Goal: Task Accomplishment & Management: Manage account settings

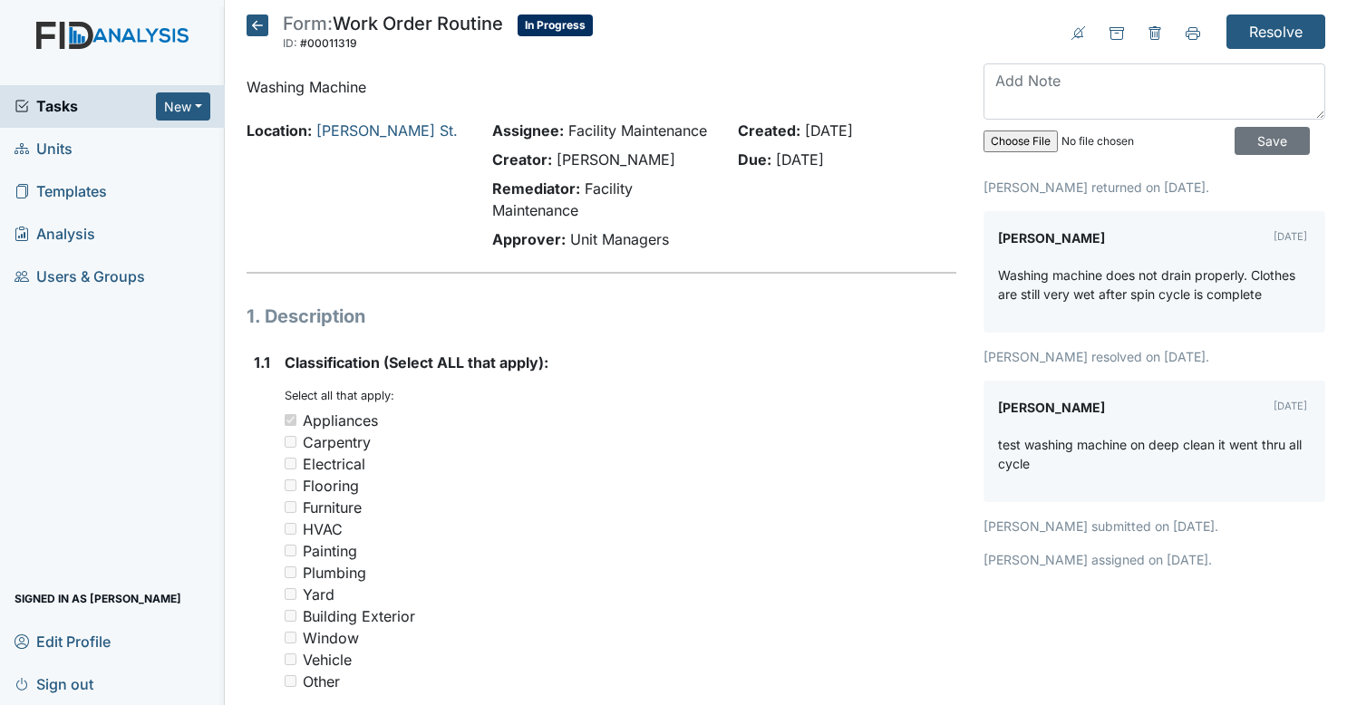
click at [265, 22] on icon at bounding box center [258, 26] width 22 height 22
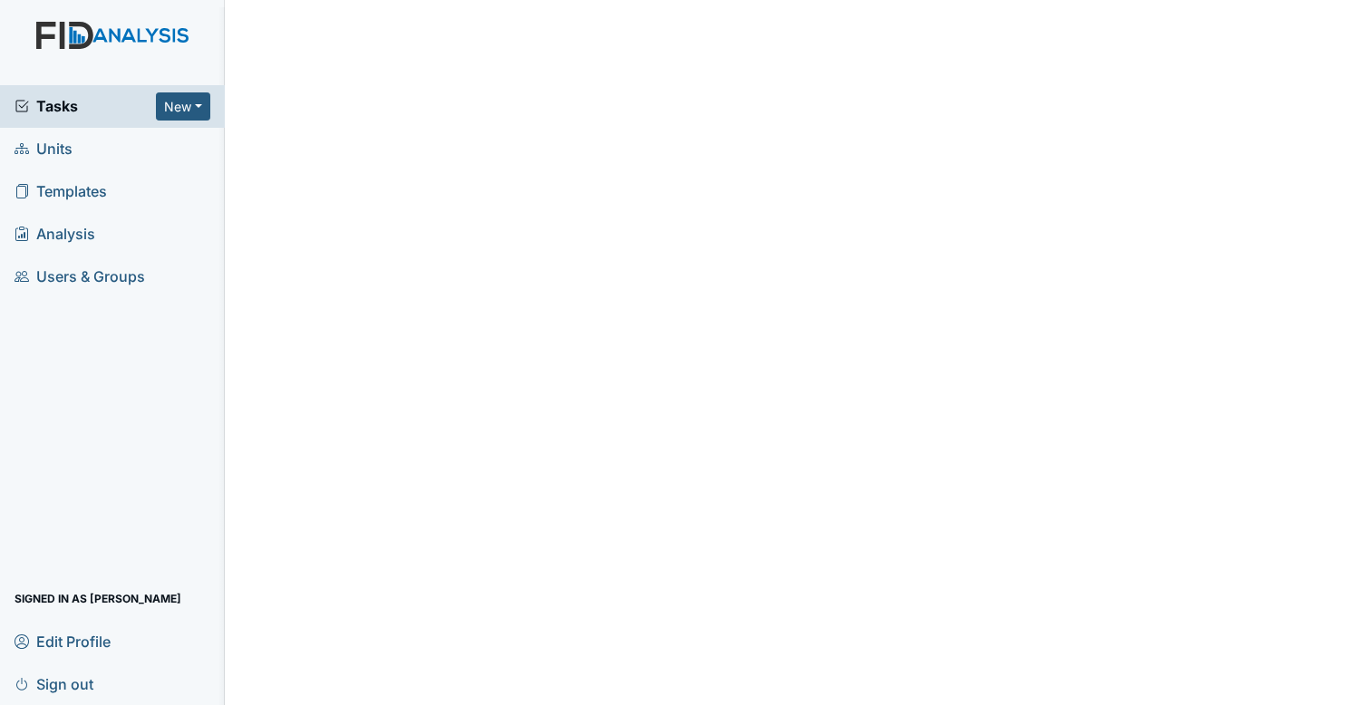
click at [121, 107] on span "Tasks" at bounding box center [85, 106] width 141 height 22
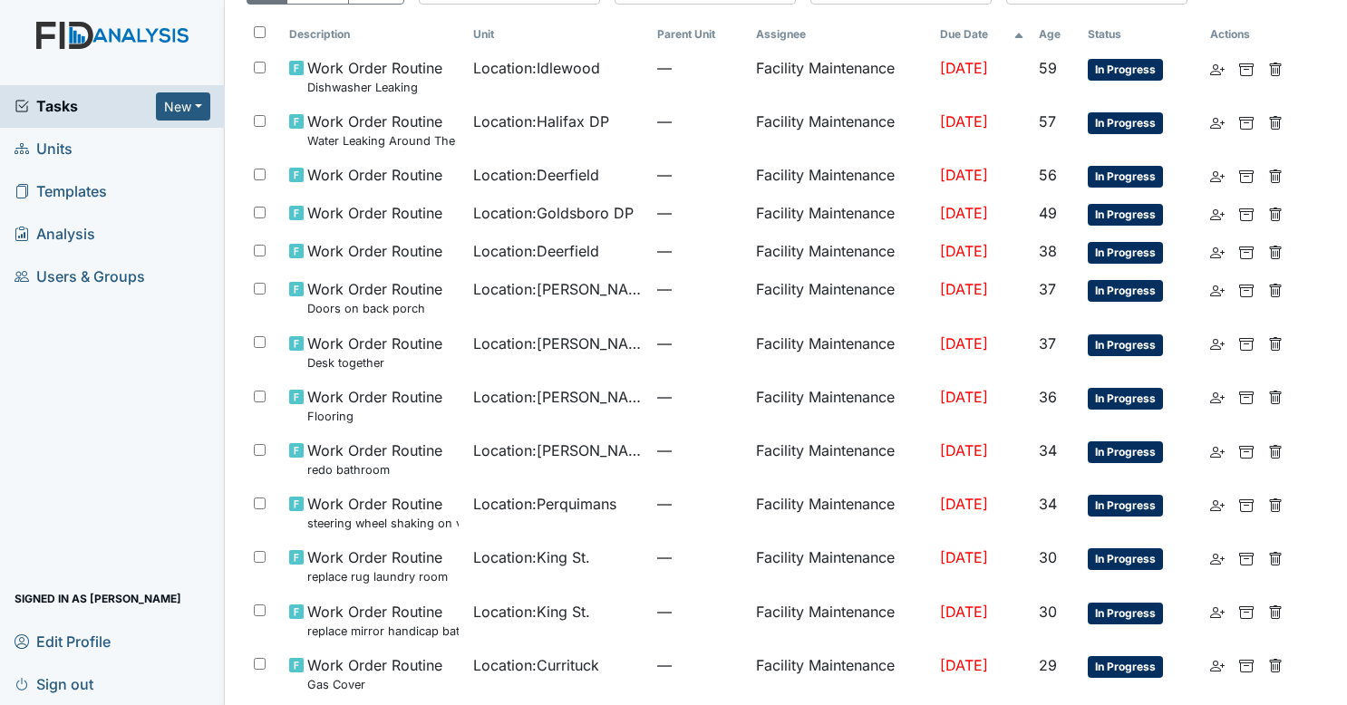
scroll to position [104, 0]
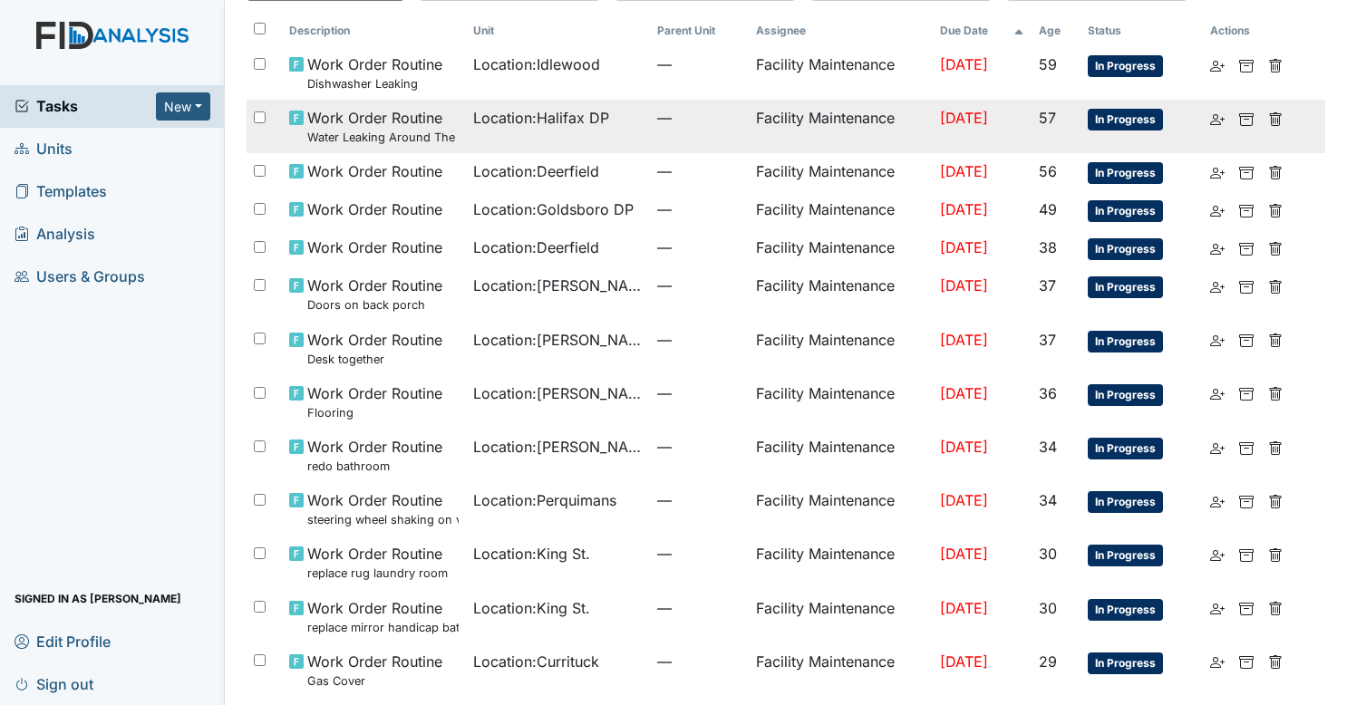
click at [587, 146] on td "Location : Halifax DP" at bounding box center [558, 126] width 184 height 53
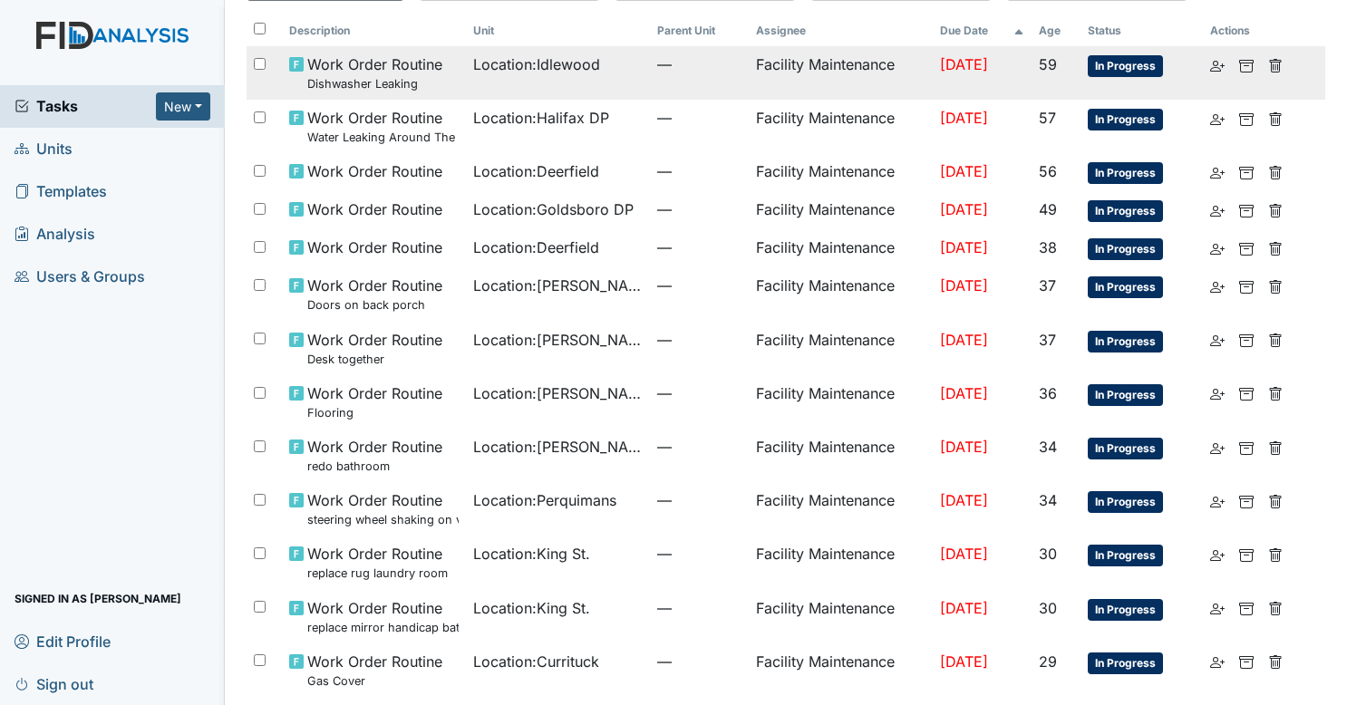
click at [326, 71] on span "Work Order Routine Dishwasher Leaking" at bounding box center [374, 72] width 135 height 39
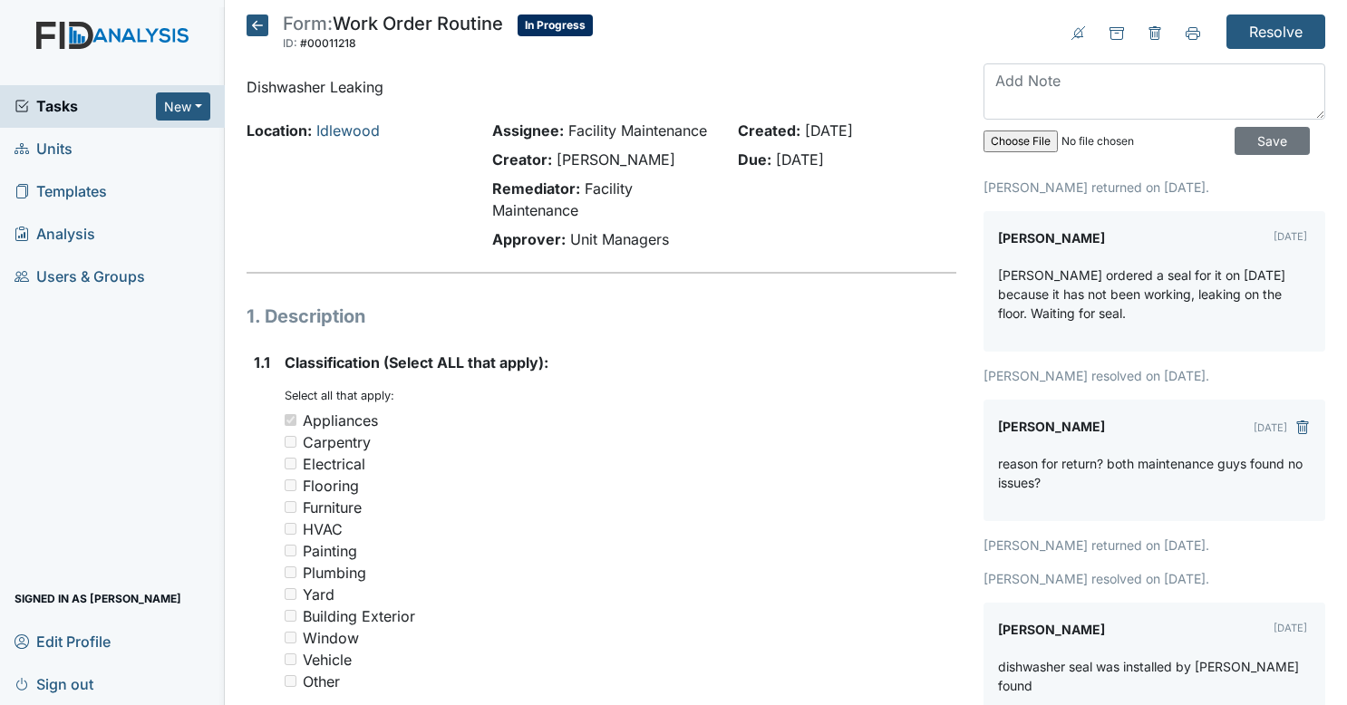
click at [258, 31] on icon at bounding box center [258, 26] width 22 height 22
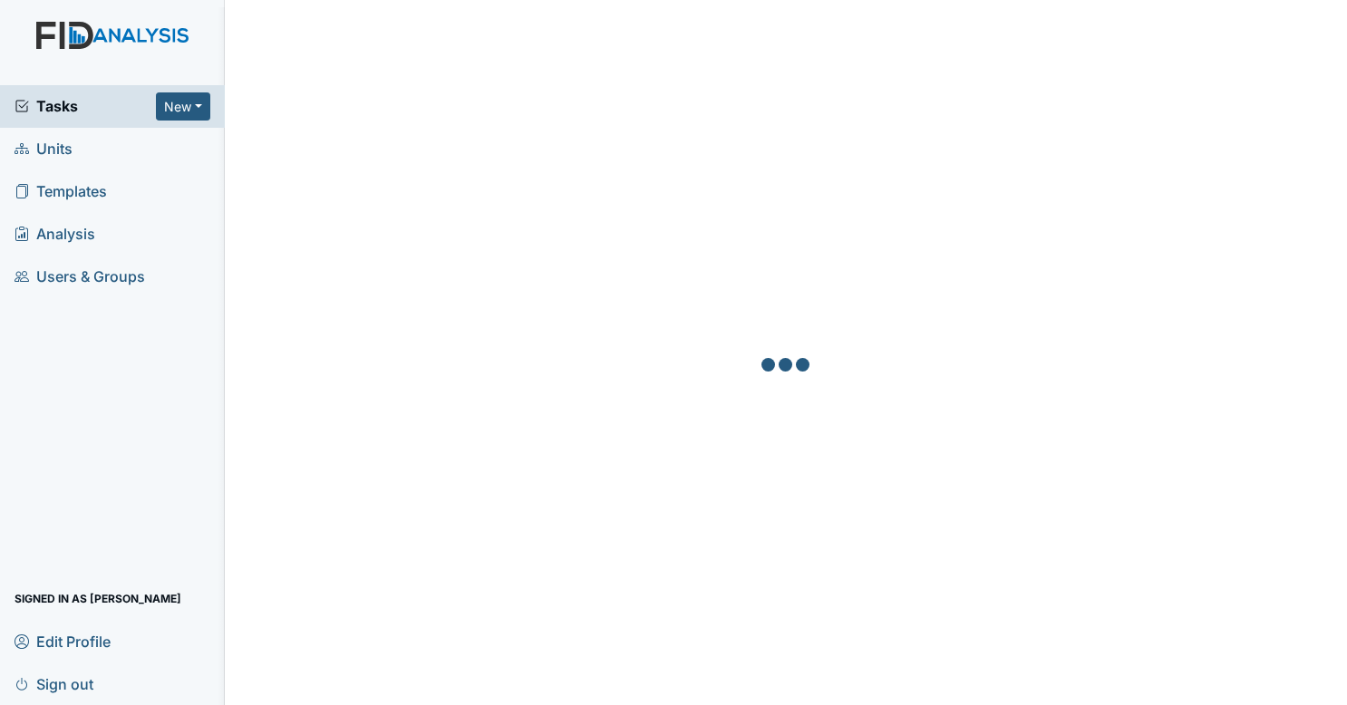
click at [110, 95] on span "Tasks" at bounding box center [85, 106] width 141 height 22
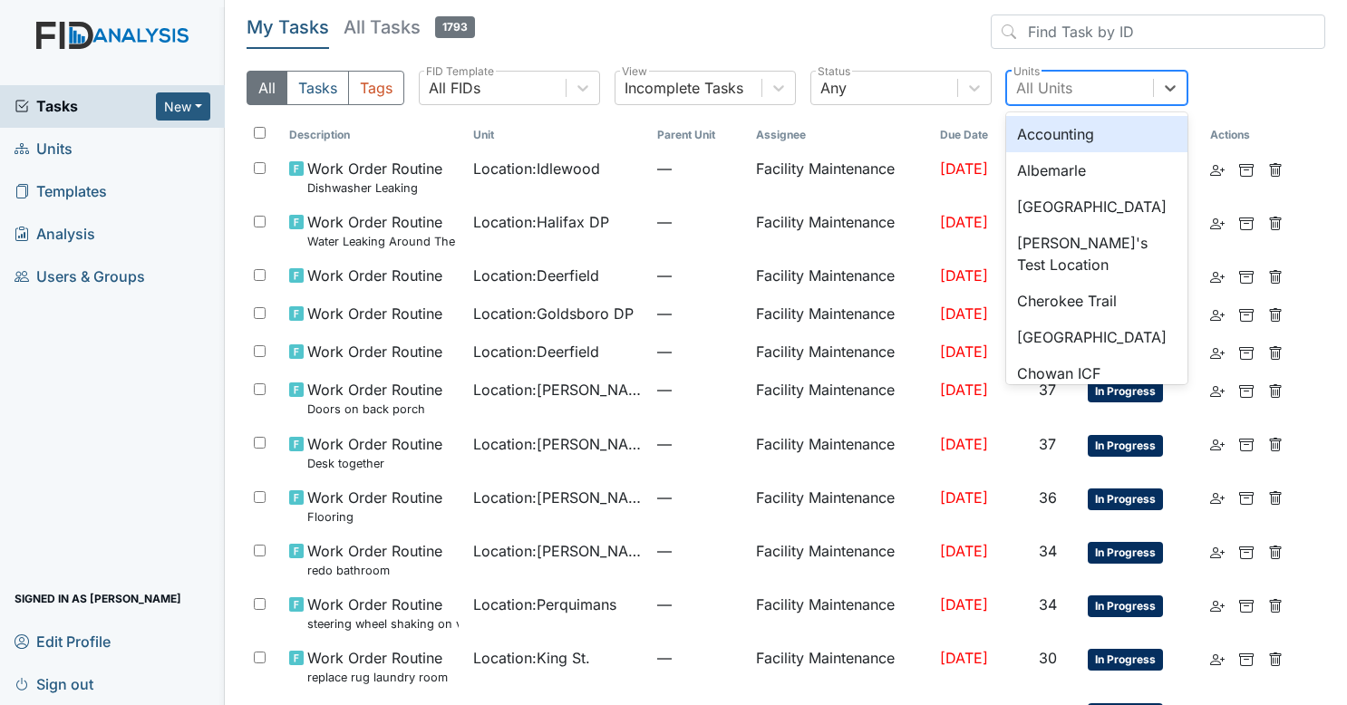
click at [1097, 88] on div "All Units" at bounding box center [1080, 88] width 146 height 33
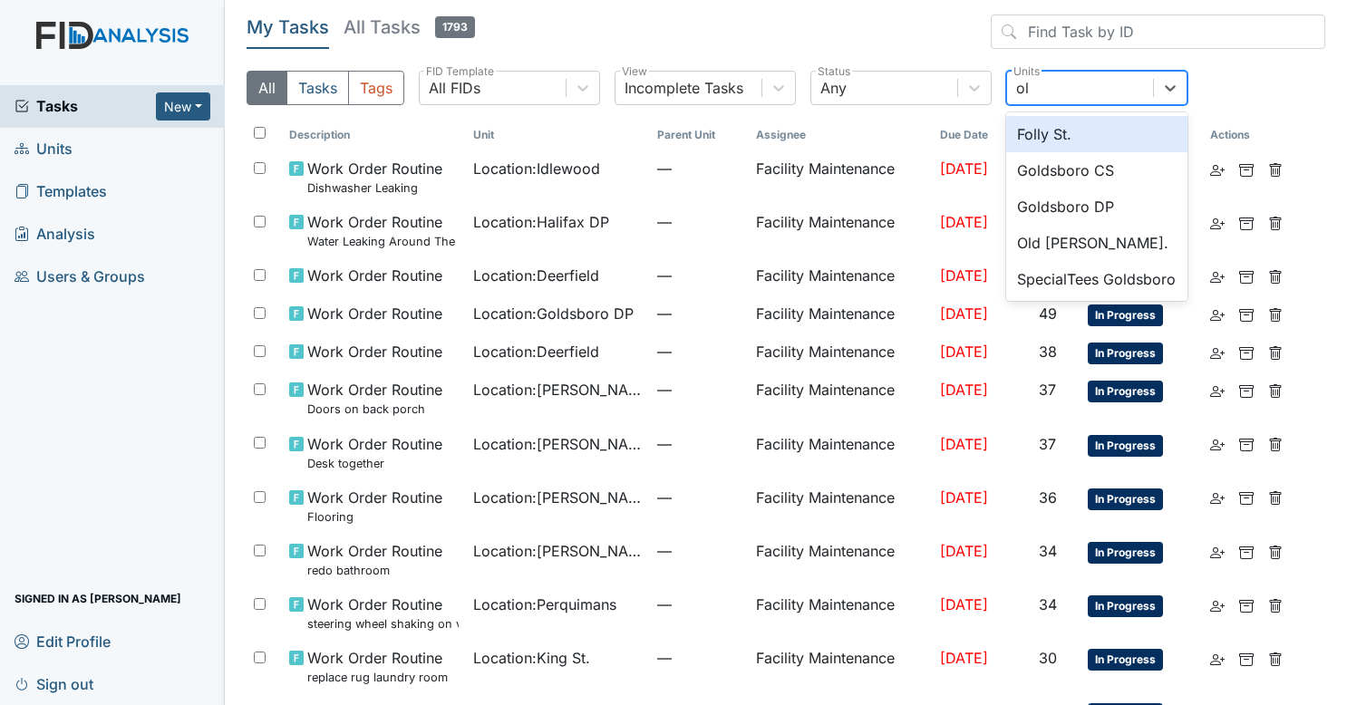
type input "old"
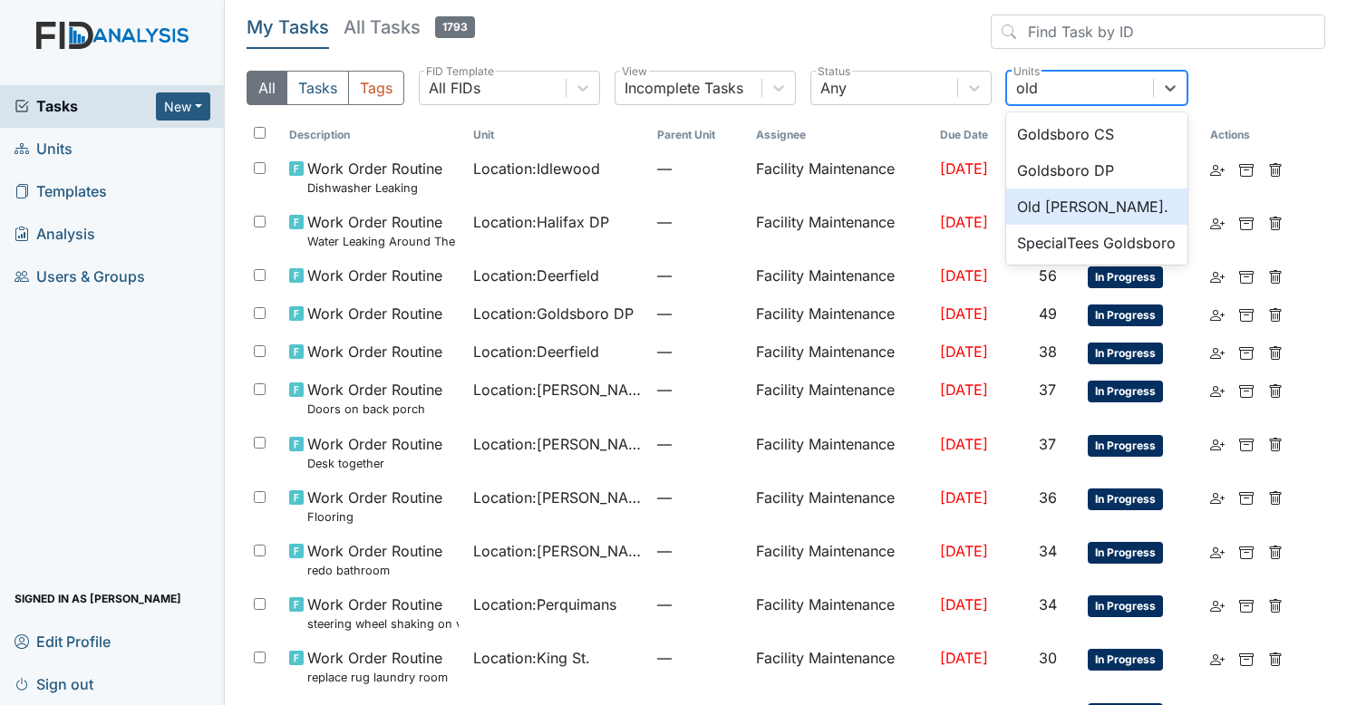
click at [1062, 204] on div "Old [PERSON_NAME]." at bounding box center [1096, 207] width 181 height 36
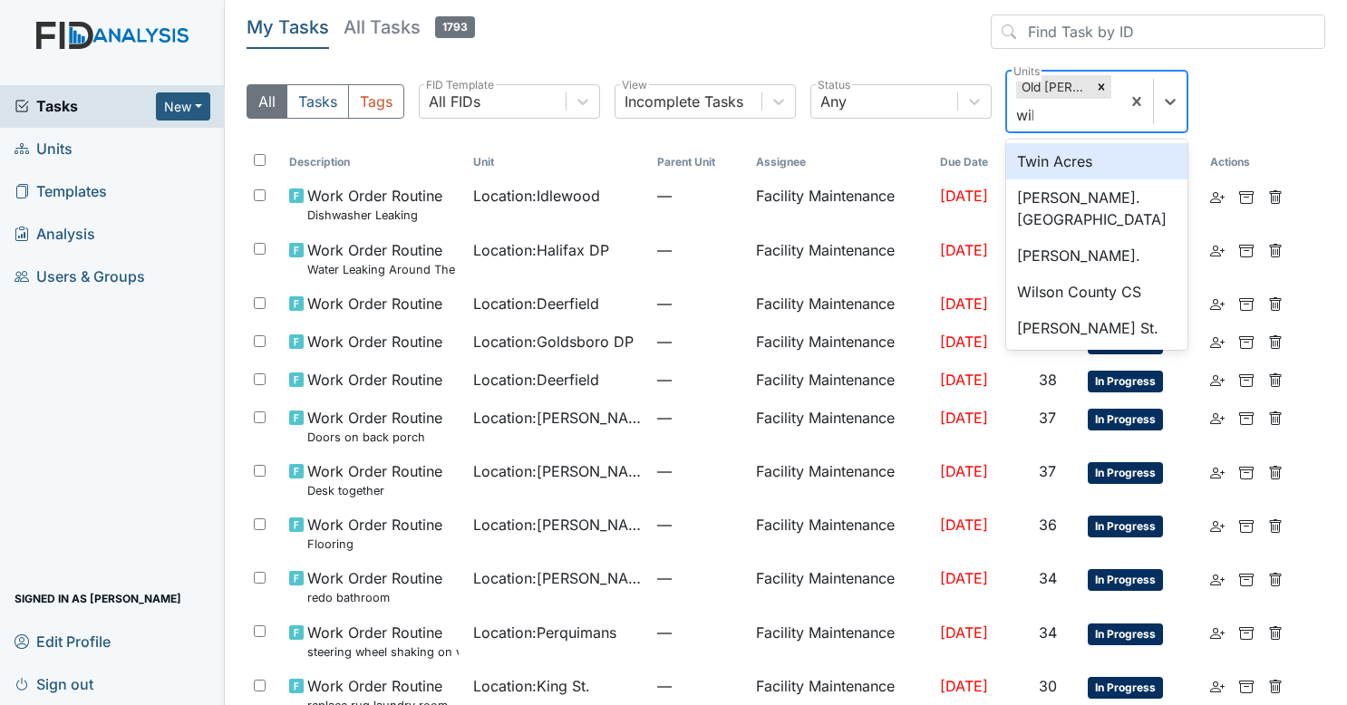
type input "wils"
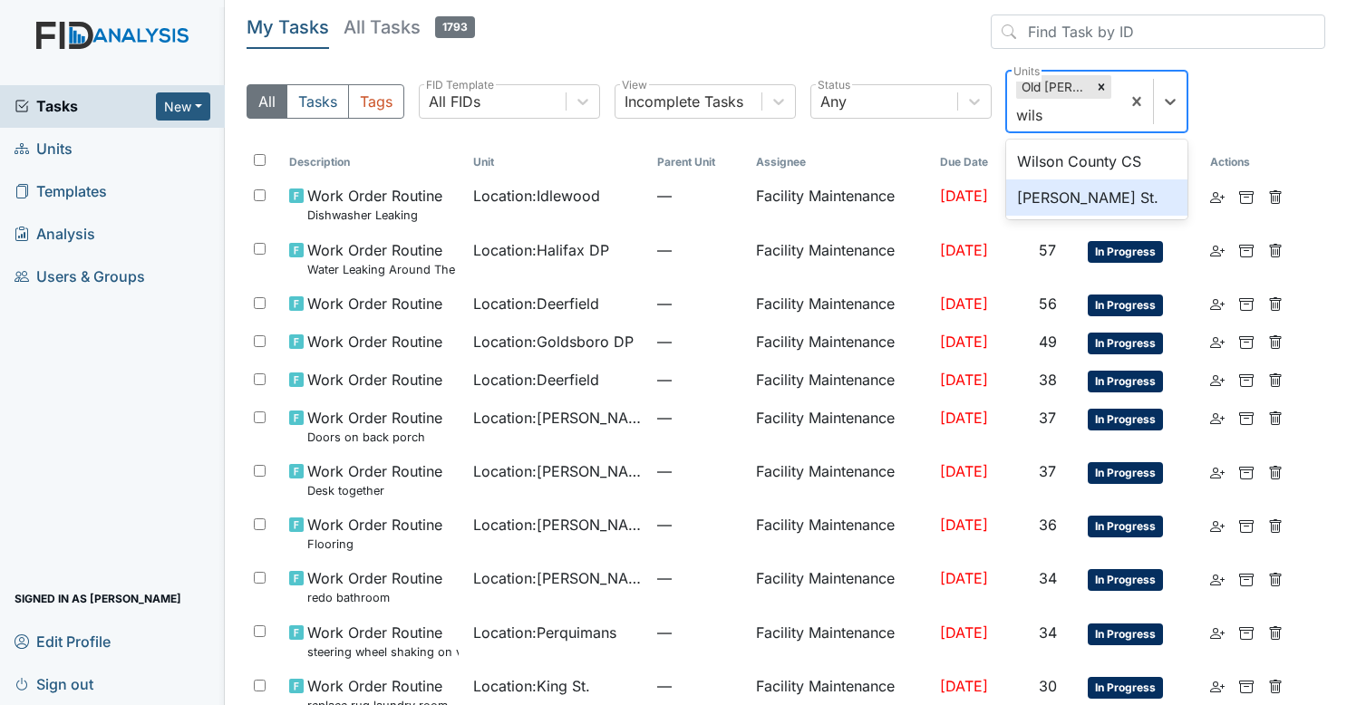
click at [1068, 196] on div "[PERSON_NAME] St." at bounding box center [1096, 197] width 181 height 36
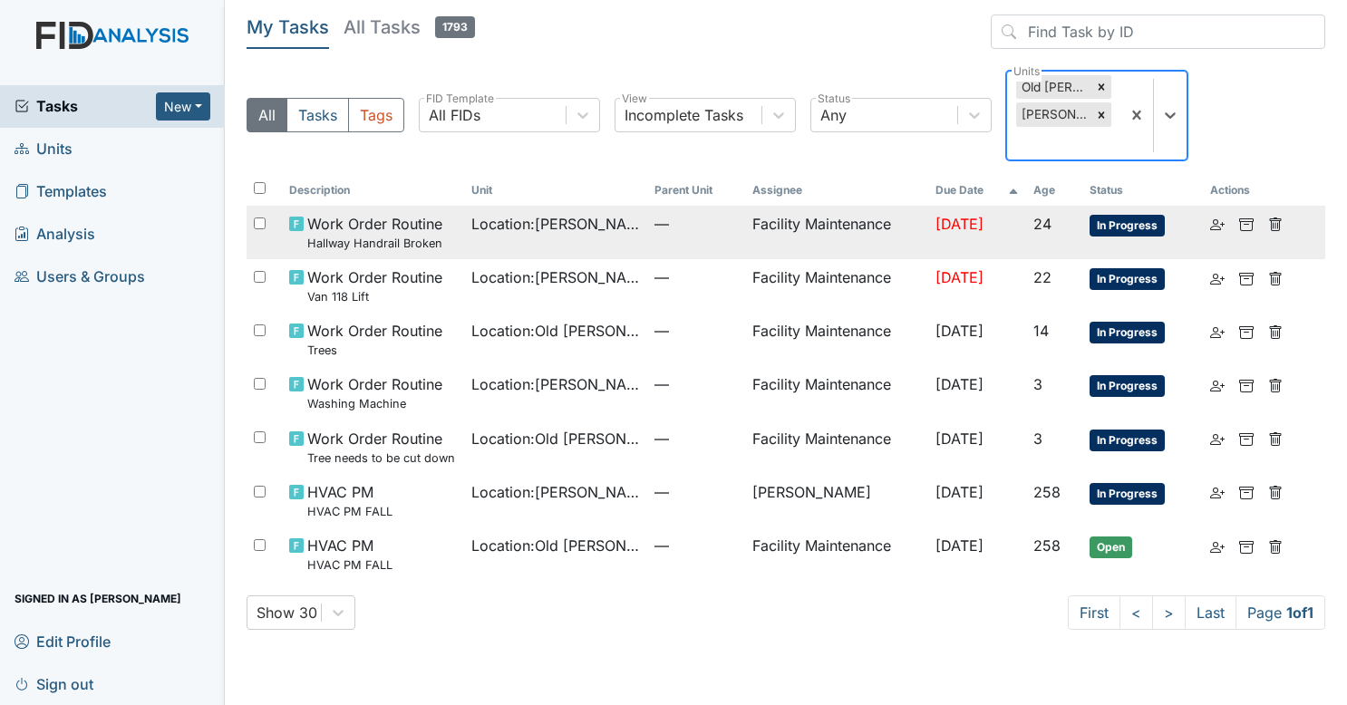
click at [665, 213] on span "—" at bounding box center [696, 224] width 83 height 22
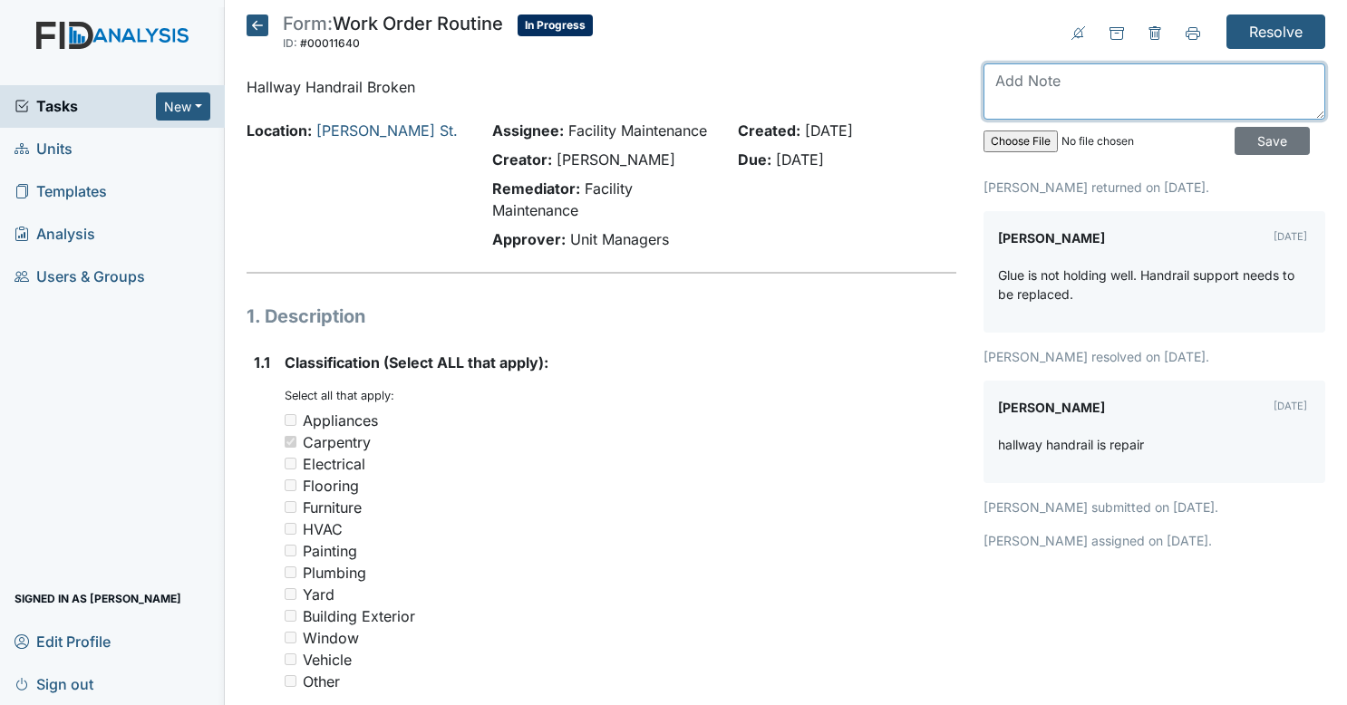
click at [1143, 78] on textarea at bounding box center [1155, 91] width 342 height 56
type textarea "replaced bracket"
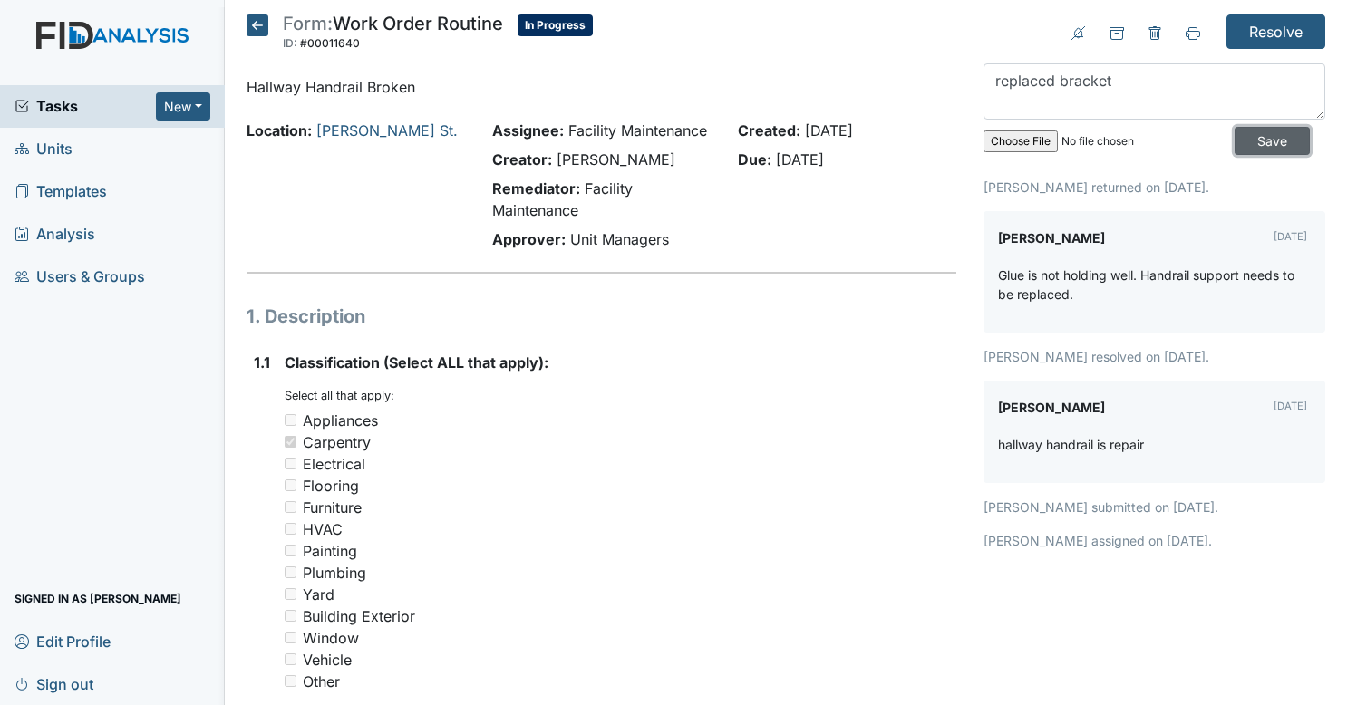
click at [1235, 138] on input "Save" at bounding box center [1272, 141] width 75 height 28
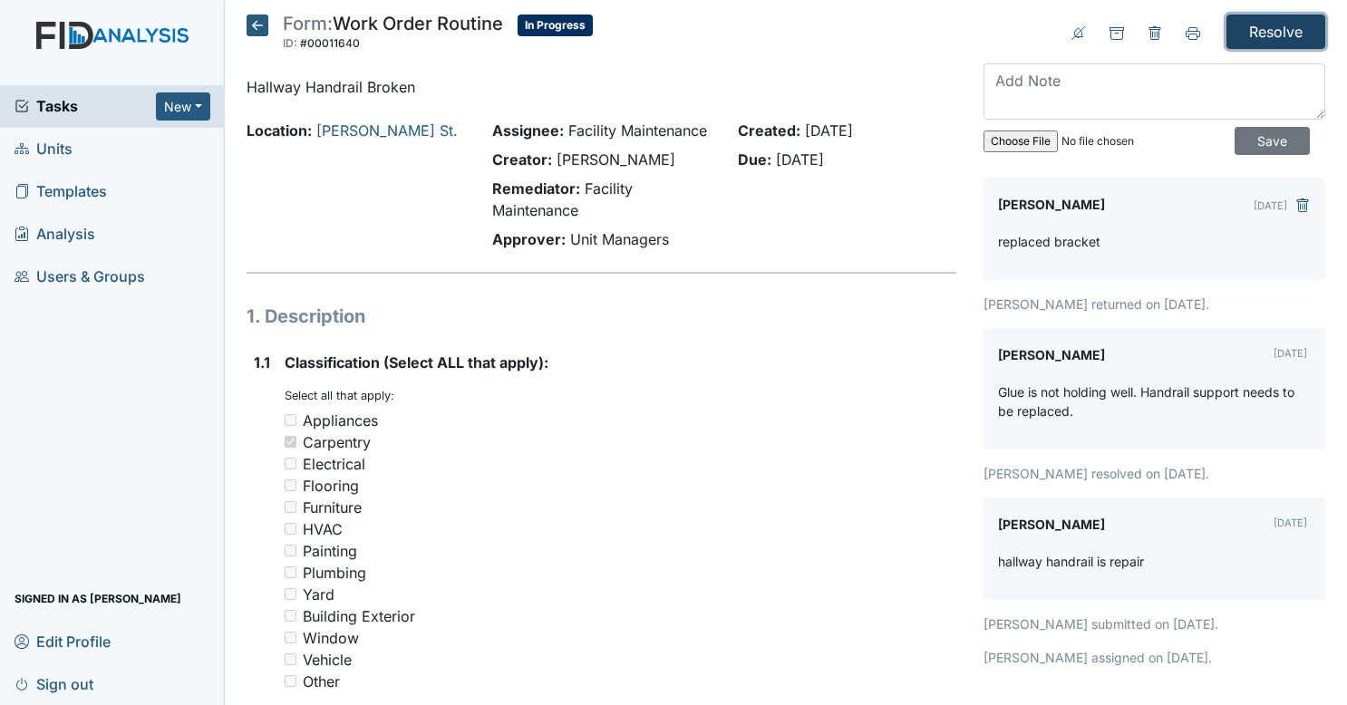
click at [1247, 33] on input "Resolve" at bounding box center [1276, 32] width 99 height 34
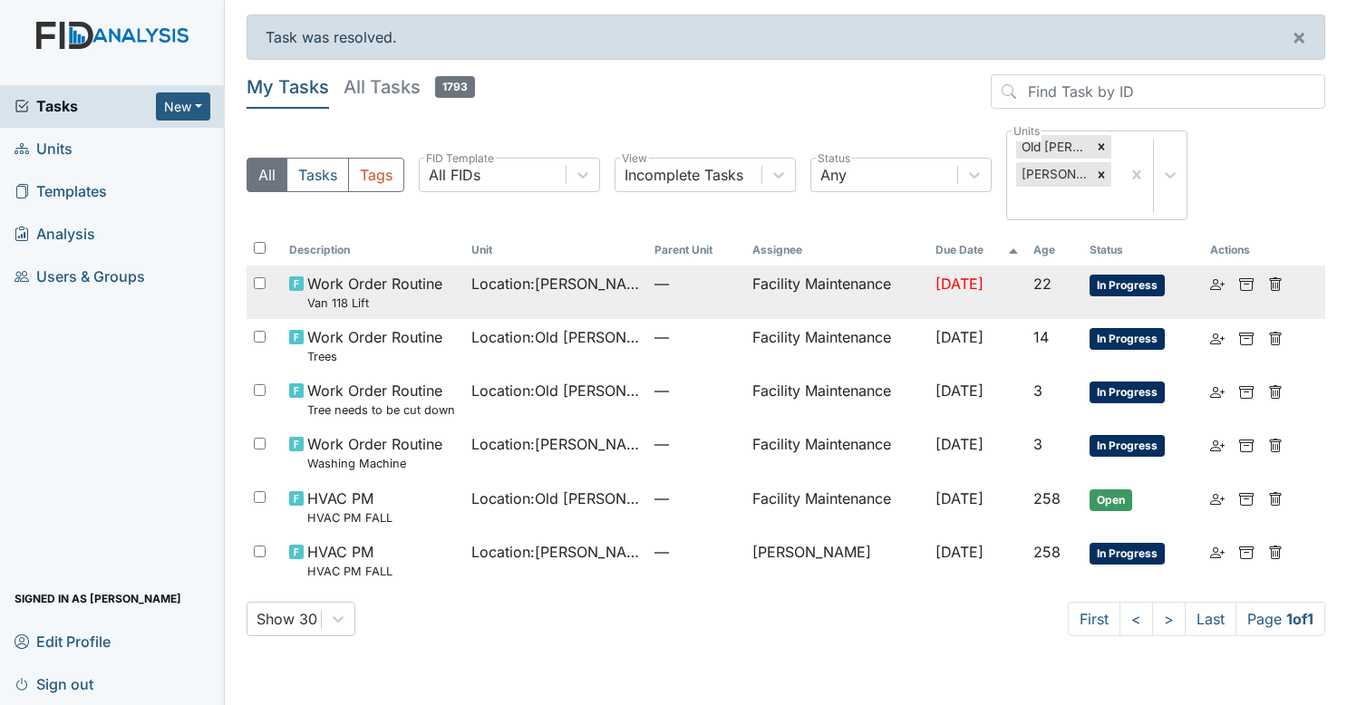
click at [571, 277] on td "Location : [PERSON_NAME][GEOGRAPHIC_DATA]." at bounding box center [555, 292] width 183 height 53
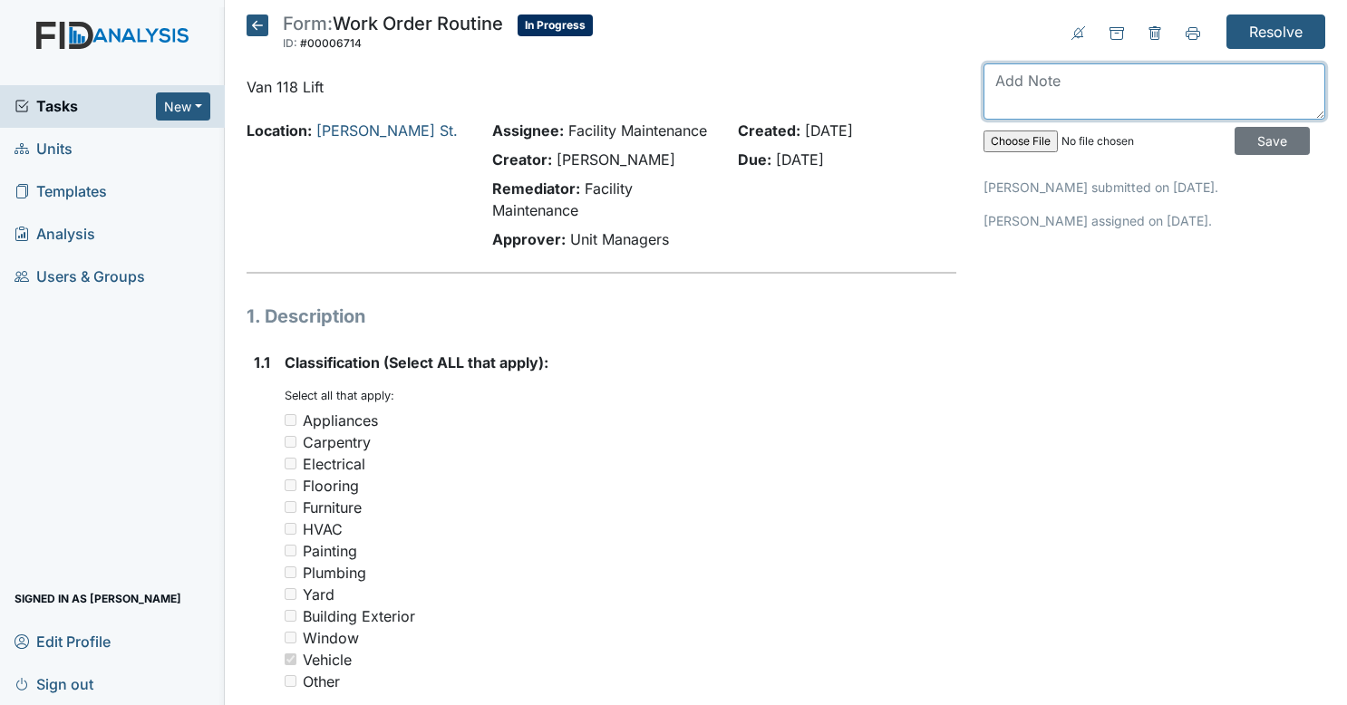
click at [1110, 96] on textarea at bounding box center [1155, 91] width 342 height 56
type textarea "repaired"
click at [1270, 148] on input "Save" at bounding box center [1272, 141] width 75 height 28
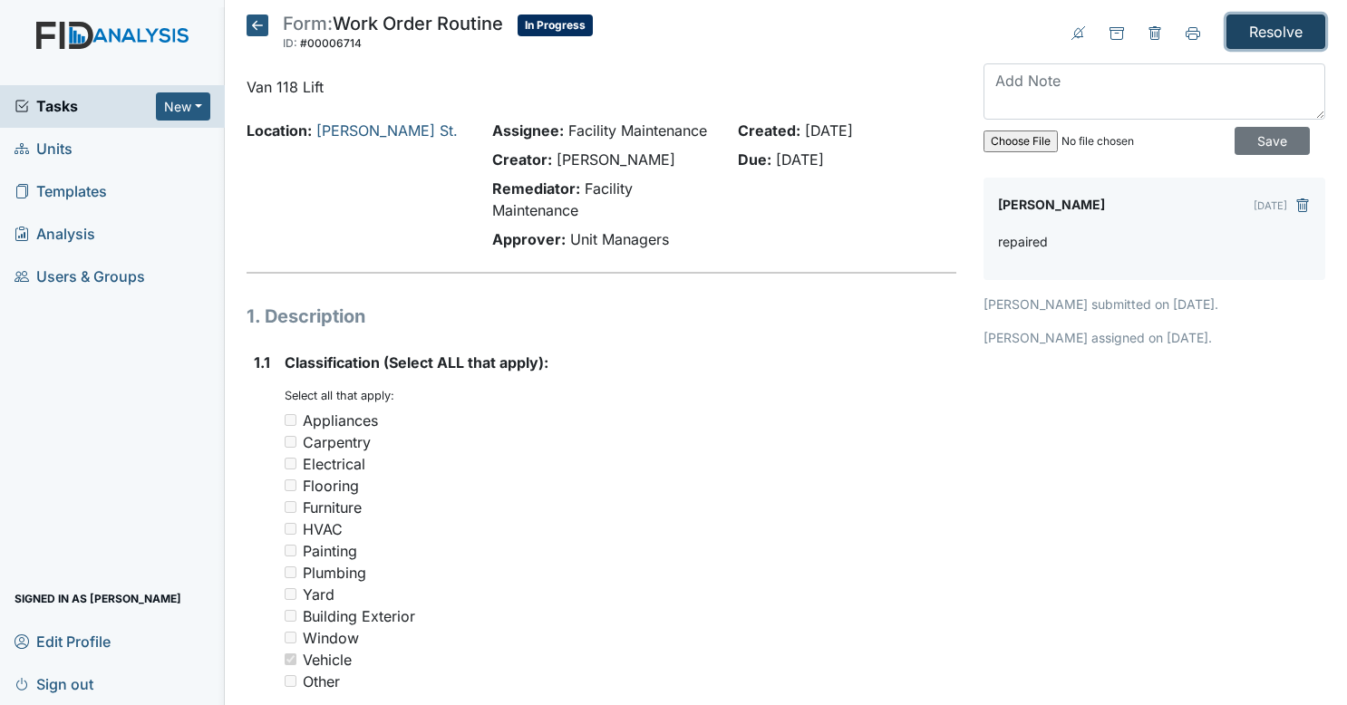
click at [1296, 27] on input "Resolve" at bounding box center [1276, 32] width 99 height 34
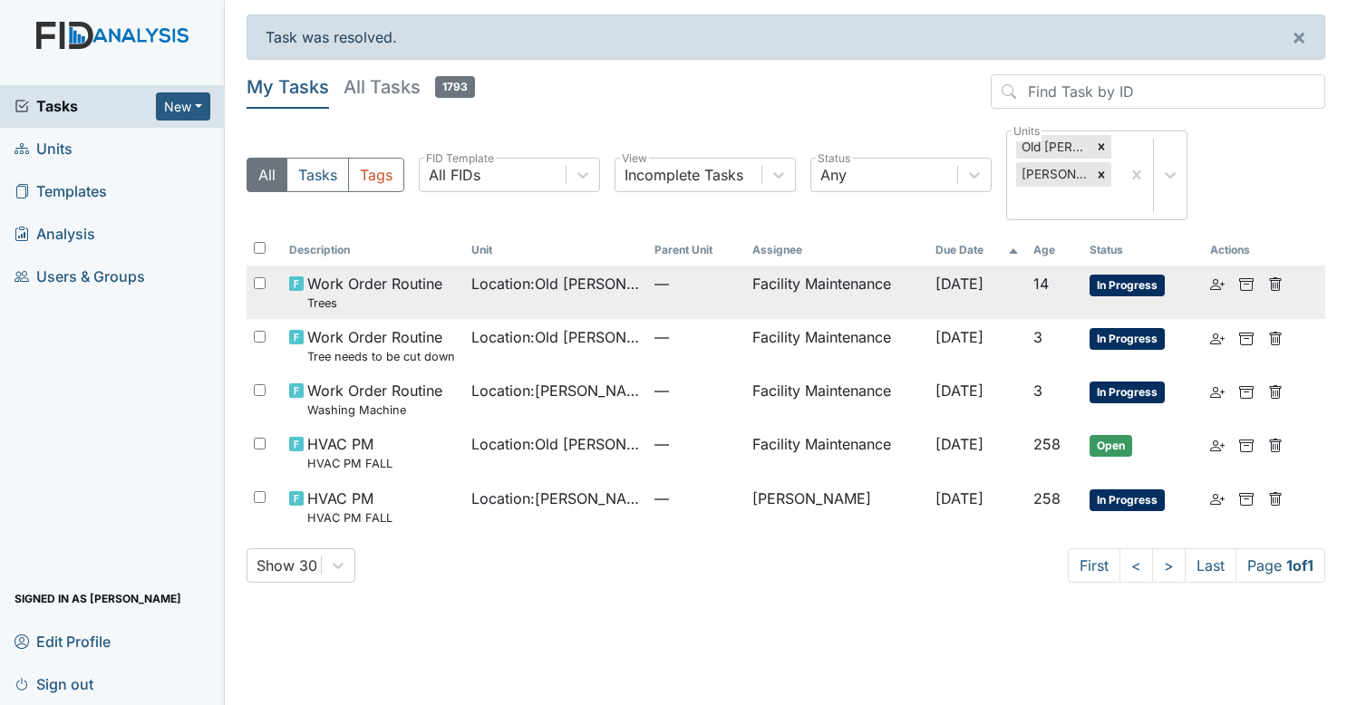
click at [433, 295] on small "Trees" at bounding box center [374, 303] width 135 height 17
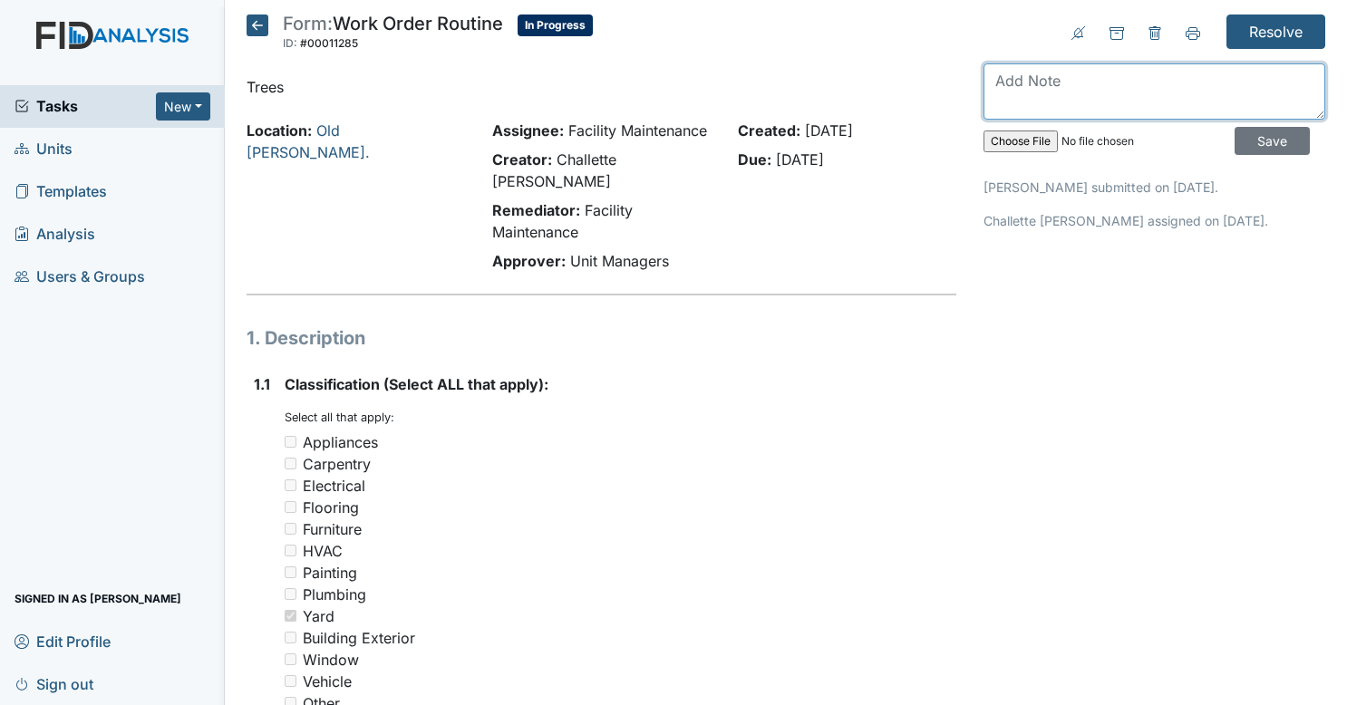
click at [1072, 96] on textarea at bounding box center [1155, 91] width 342 height 56
type textarea "removed"
click at [1238, 146] on input "Save" at bounding box center [1272, 141] width 75 height 28
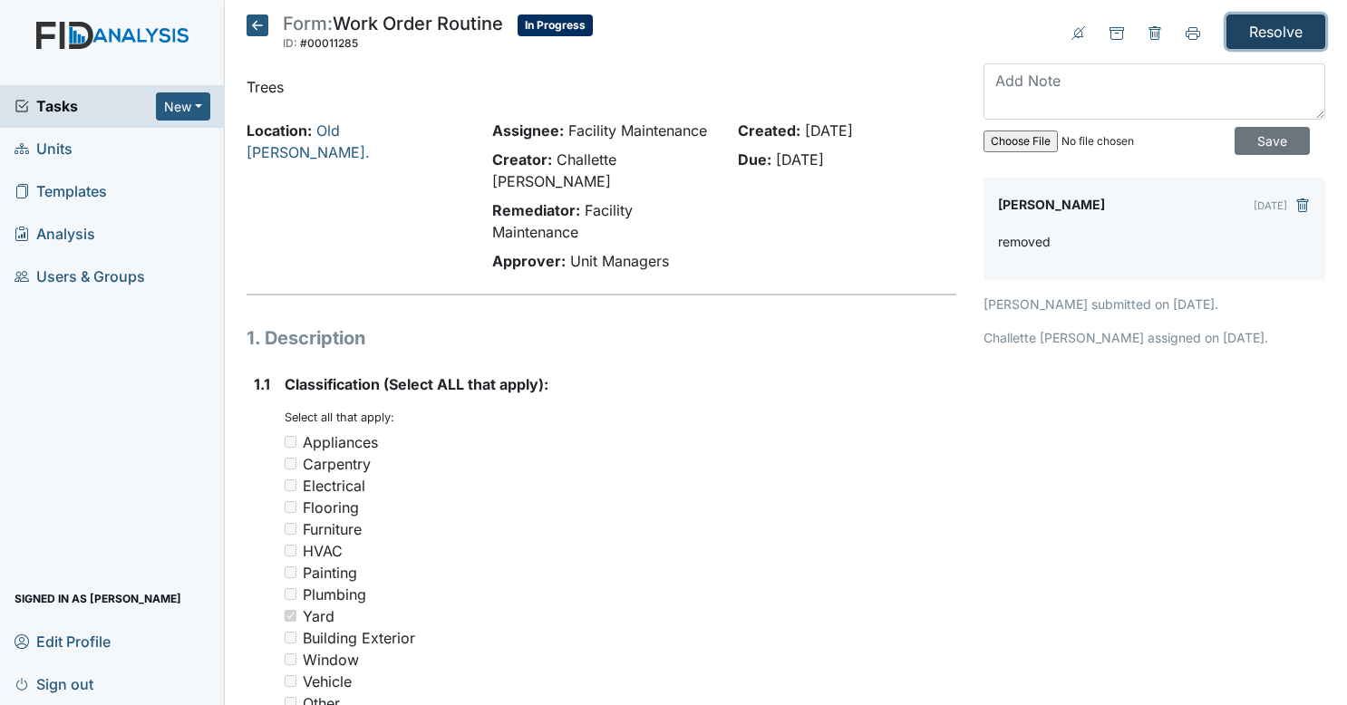
click at [1276, 42] on input "Resolve" at bounding box center [1276, 32] width 99 height 34
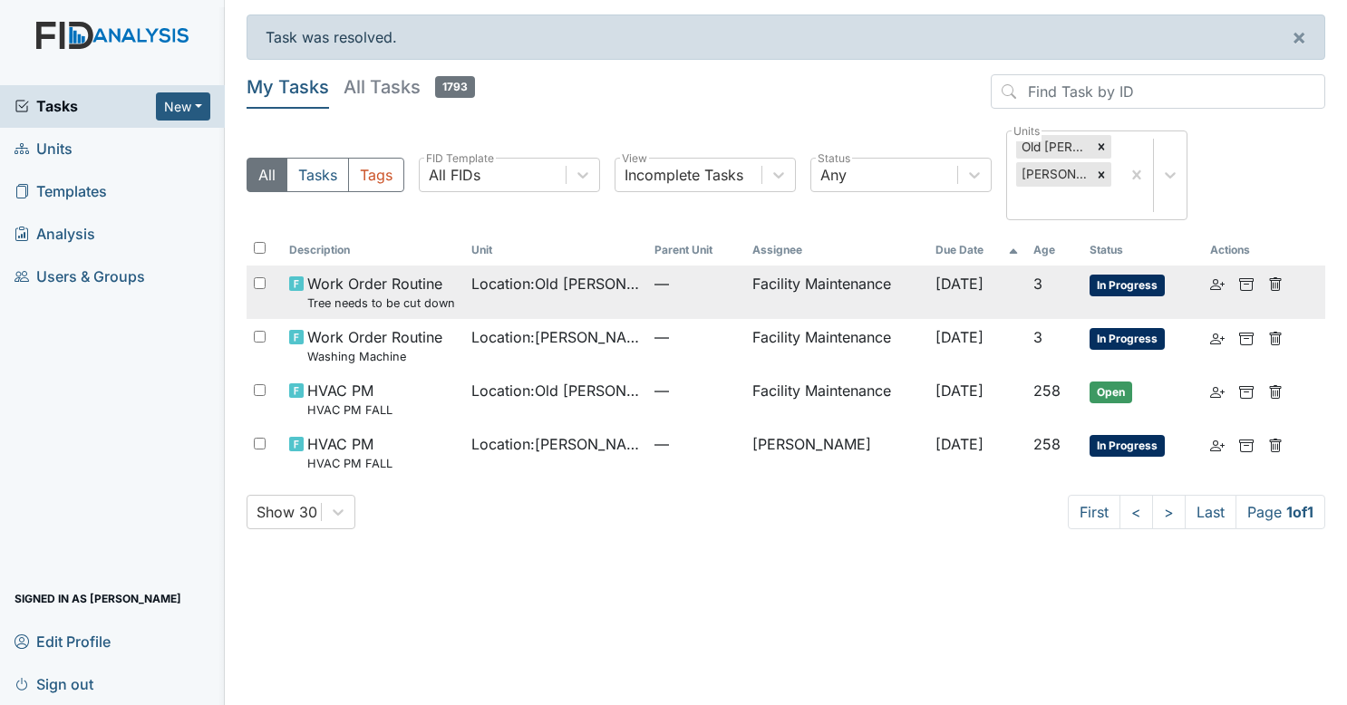
click at [592, 274] on td "Location : Old Roper Rd." at bounding box center [555, 292] width 183 height 53
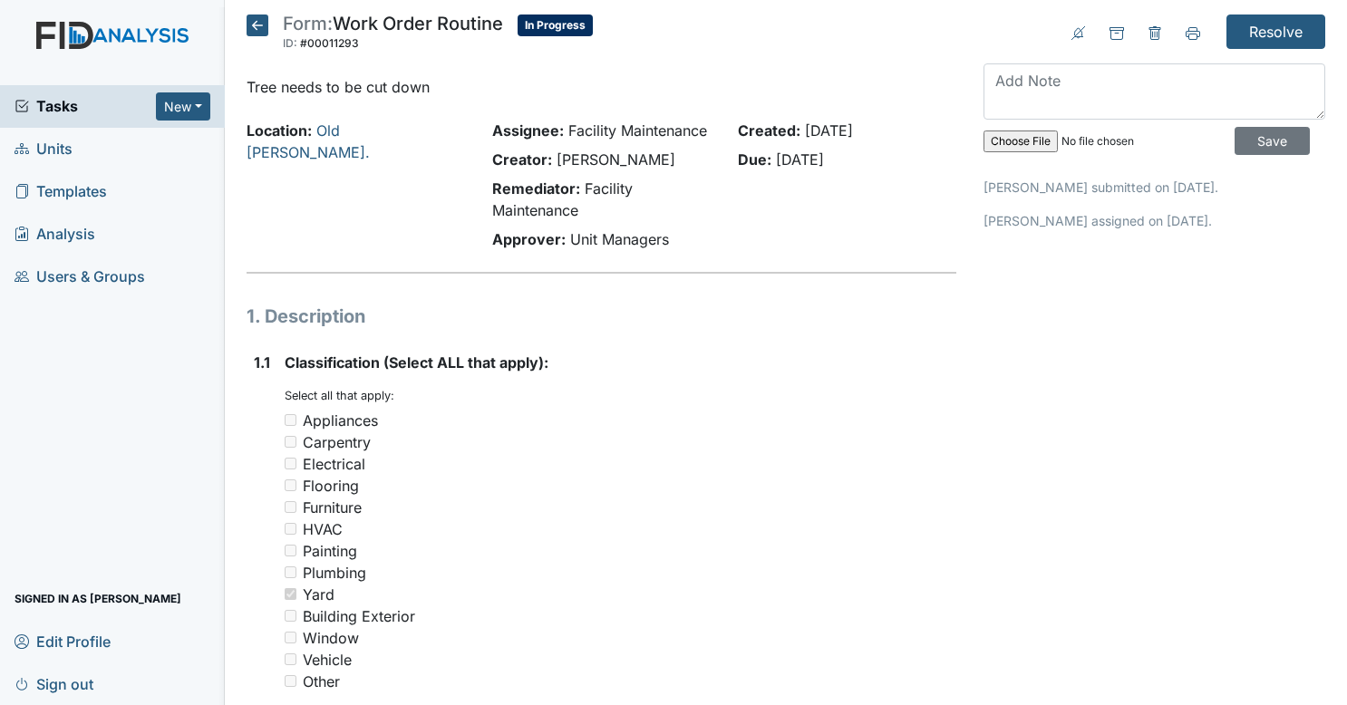
click at [1095, 100] on textarea at bounding box center [1155, 91] width 342 height 56
type textarea "cut and removed"
click at [1244, 140] on input "Save" at bounding box center [1272, 141] width 75 height 28
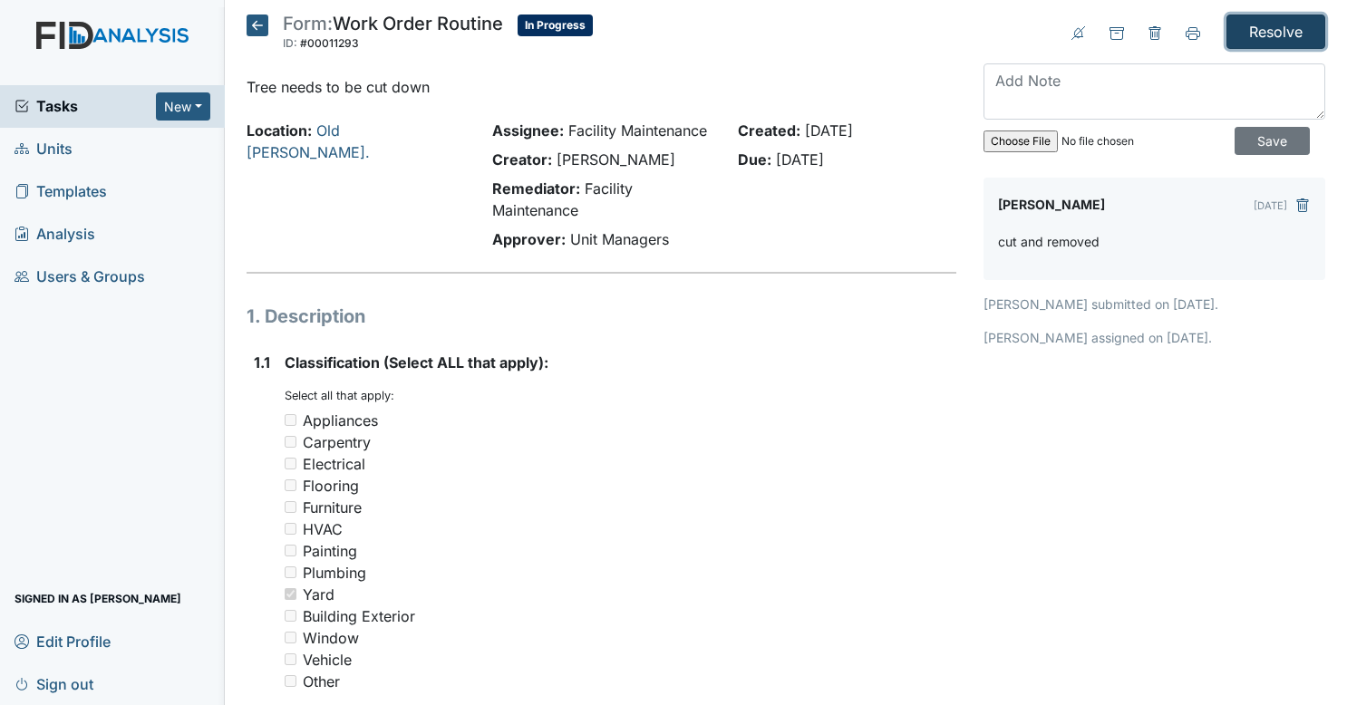
click at [1272, 16] on input "Resolve" at bounding box center [1276, 32] width 99 height 34
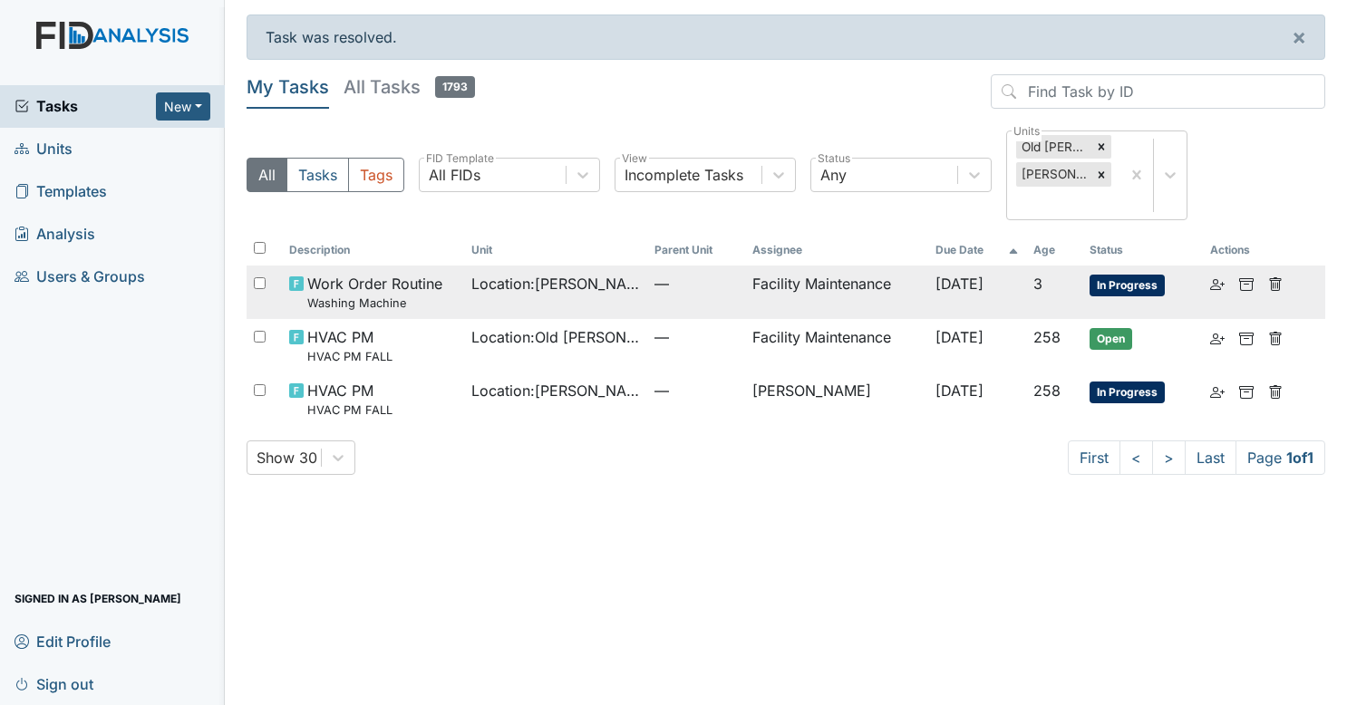
click at [534, 273] on span "Location : Wilson St." at bounding box center [555, 284] width 169 height 22
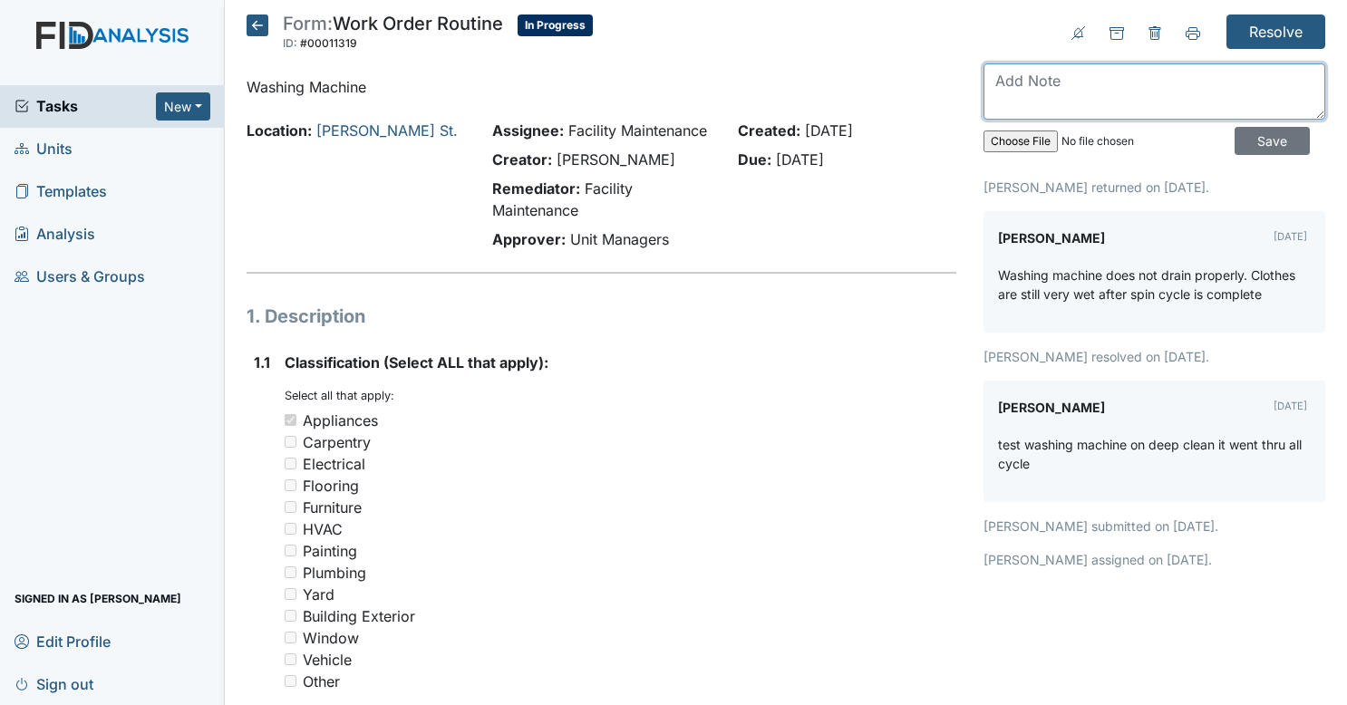
click at [1077, 92] on textarea at bounding box center [1155, 91] width 342 height 56
type textarea "needs replaced, pump motor is working but not working well."
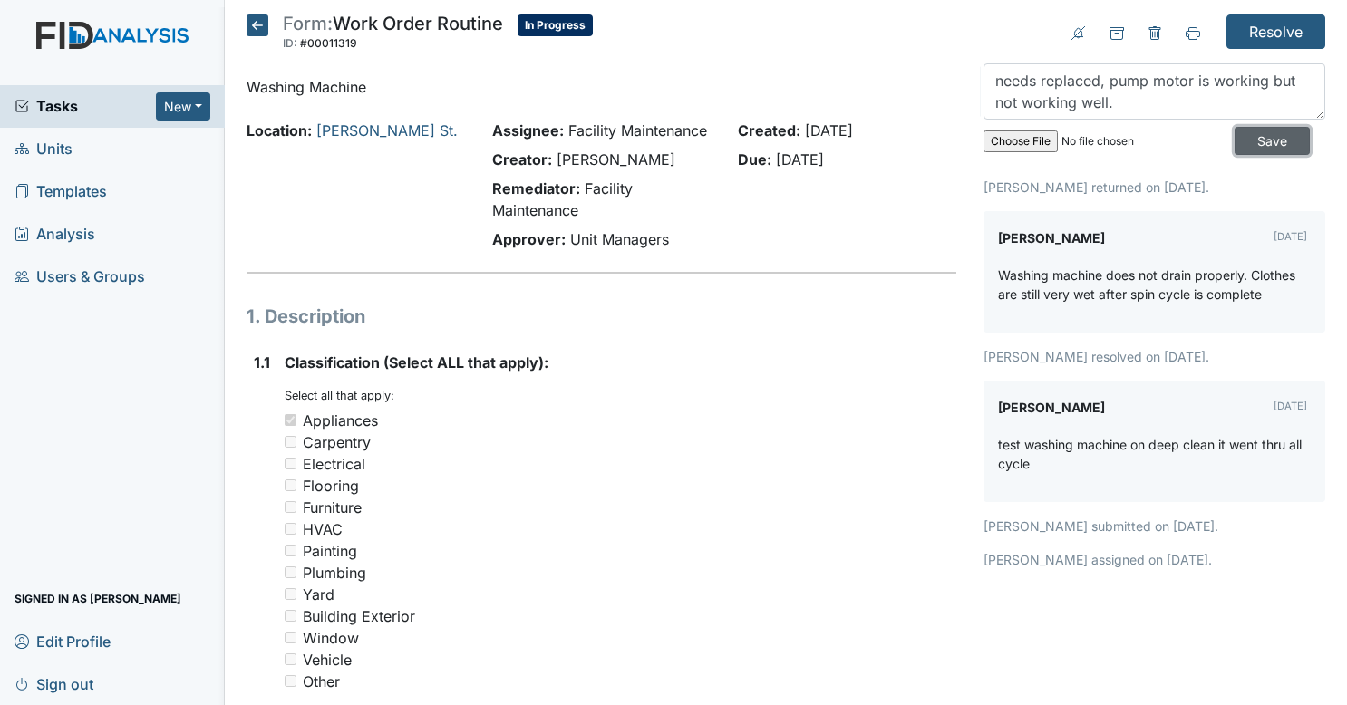
click at [1270, 134] on input "Save" at bounding box center [1272, 141] width 75 height 28
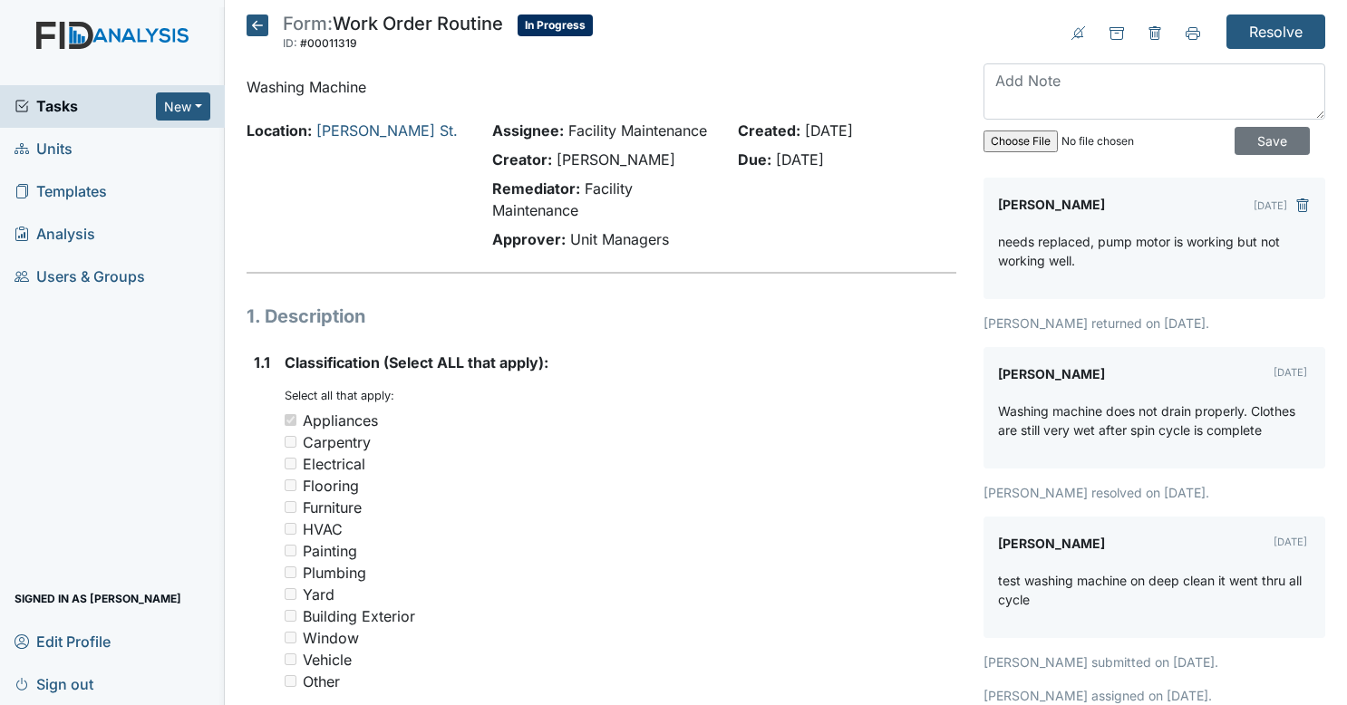
click at [263, 18] on icon at bounding box center [258, 26] width 22 height 22
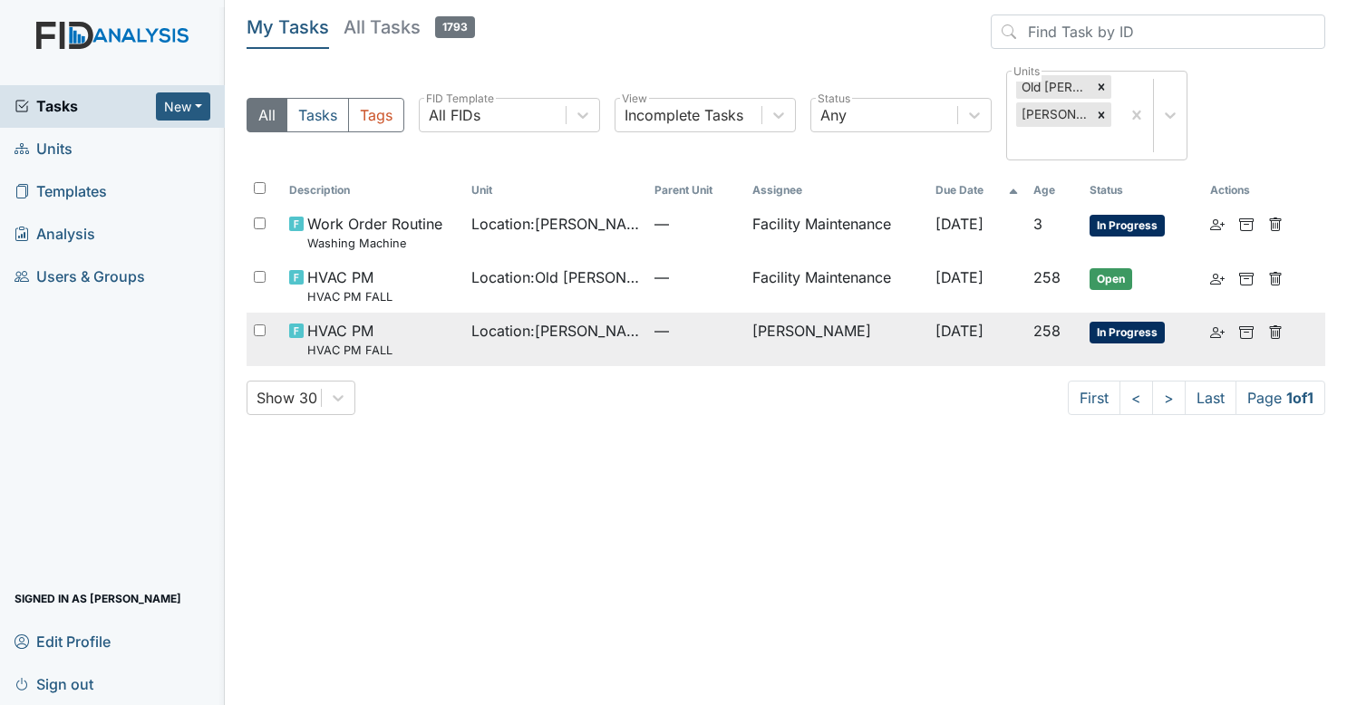
click at [455, 328] on td "HVAC PM HVAC PM FALL" at bounding box center [373, 339] width 183 height 53
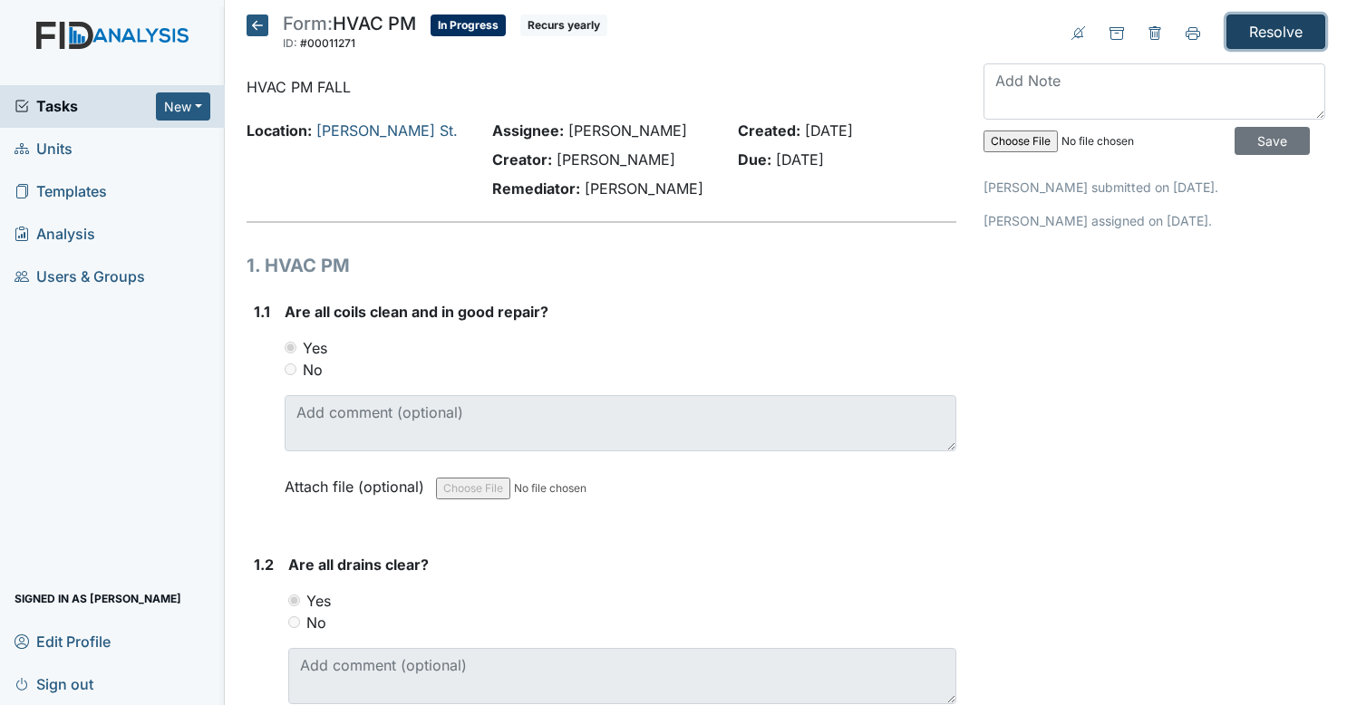
click at [1278, 28] on input "Resolve" at bounding box center [1276, 32] width 99 height 34
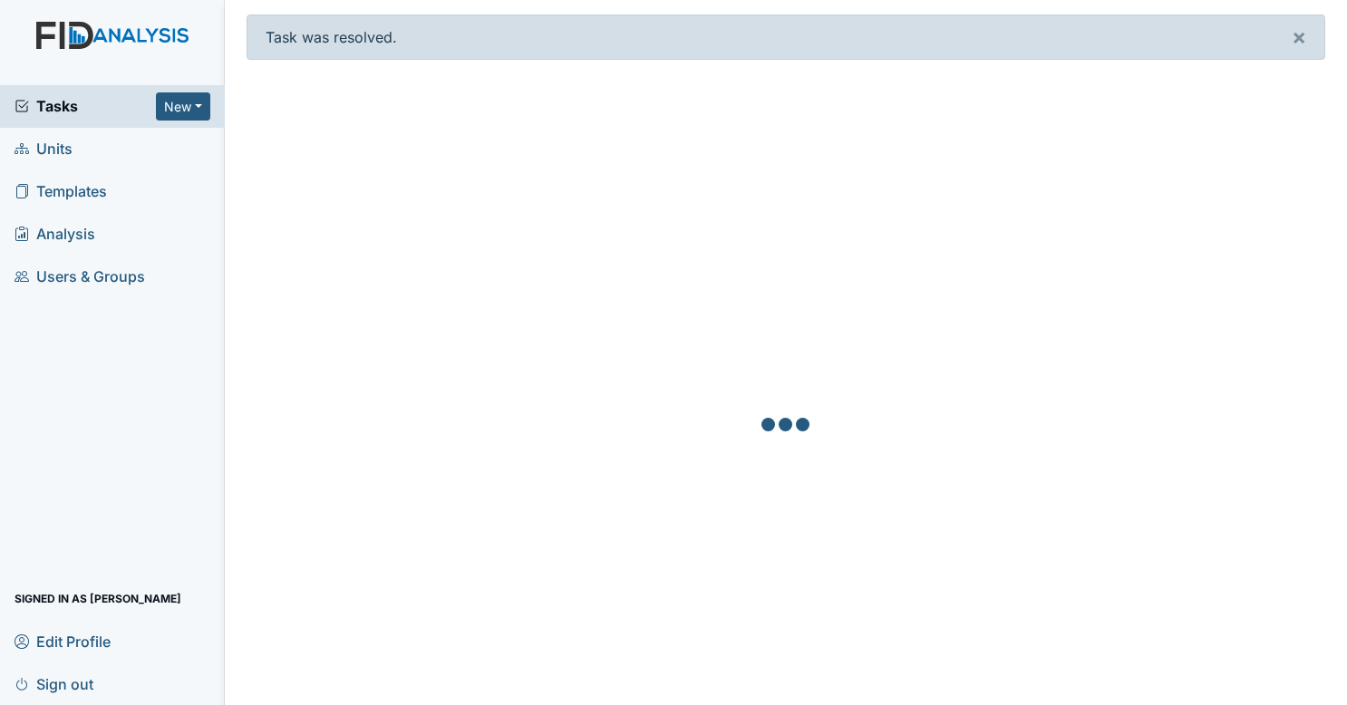
click at [121, 97] on span "Tasks" at bounding box center [85, 106] width 141 height 22
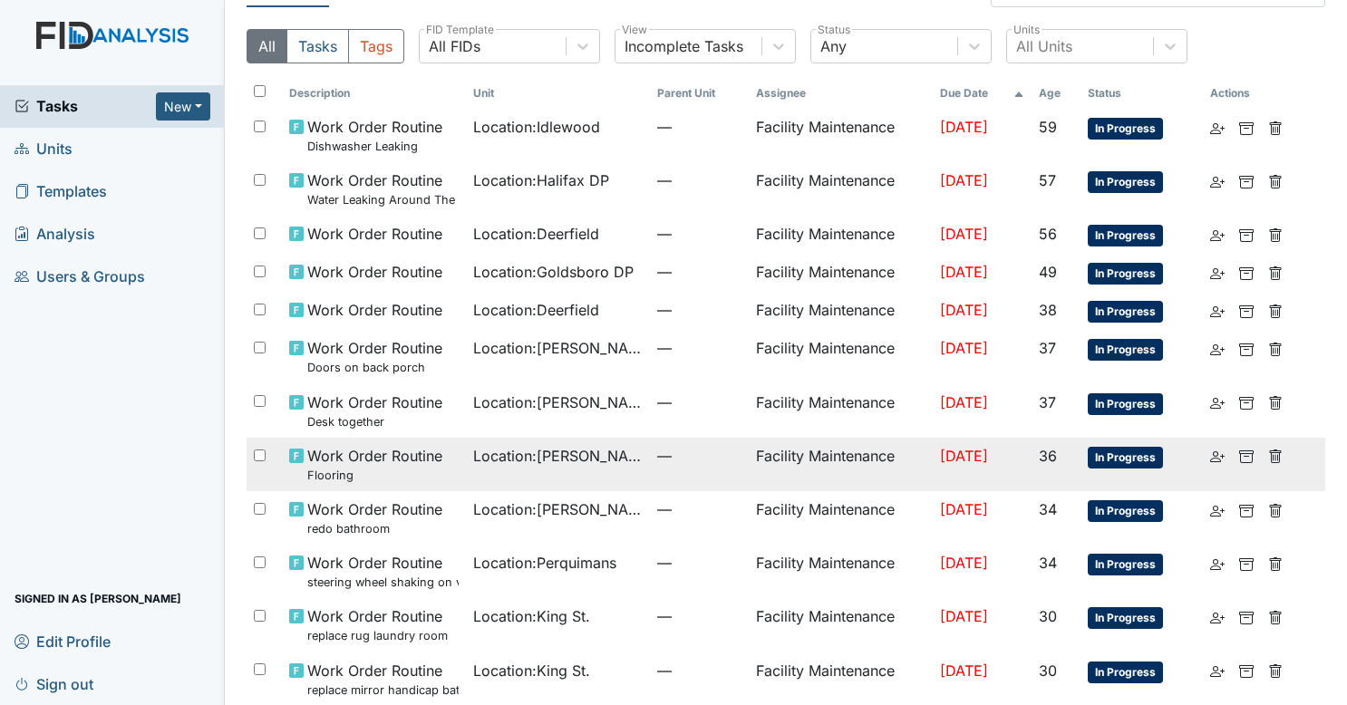
scroll to position [60, 0]
